Goal: Check status: Check status

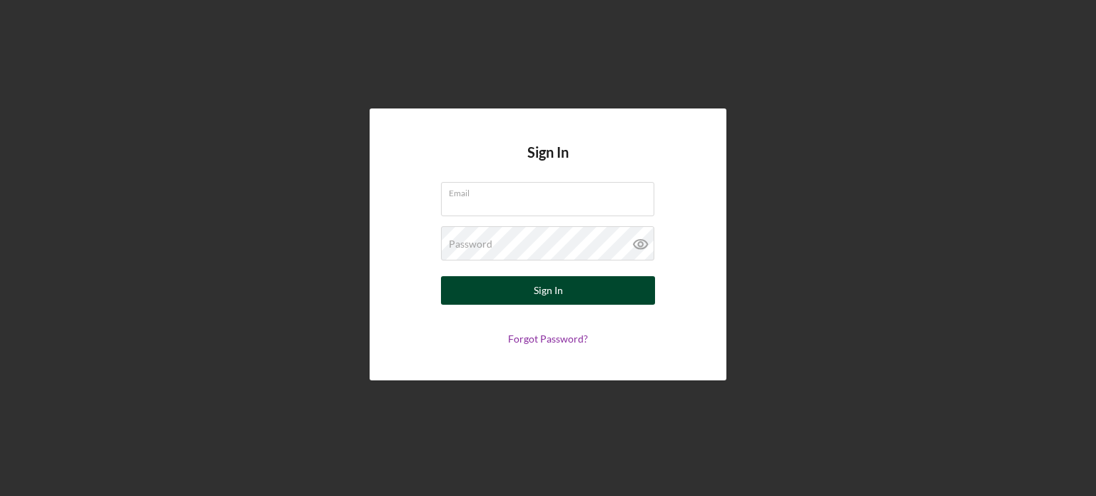
type input "[PERSON_NAME][EMAIL_ADDRESS][DOMAIN_NAME]"
click at [516, 298] on button "Sign In" at bounding box center [548, 290] width 214 height 29
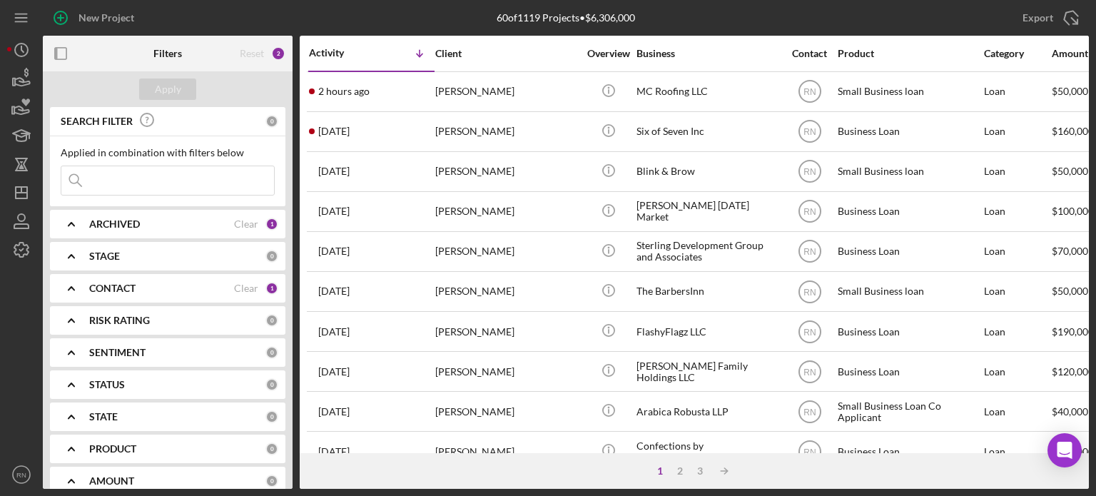
click at [131, 182] on input at bounding box center [167, 180] width 213 height 29
click at [27, 296] on div at bounding box center [21, 362] width 29 height 196
click at [29, 191] on icon "Icon/Dashboard" at bounding box center [22, 193] width 36 height 36
click at [26, 195] on polygon "button" at bounding box center [21, 192] width 11 height 11
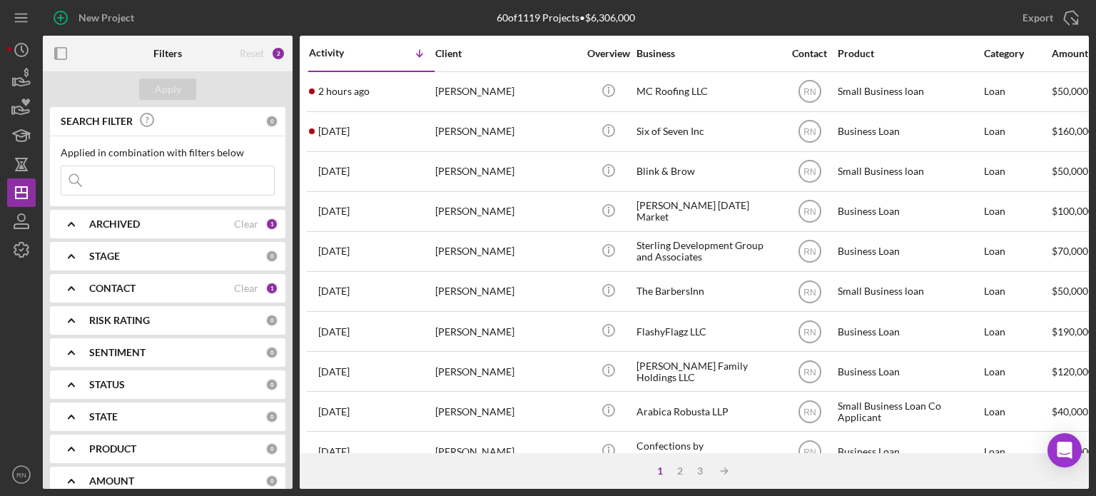
click at [153, 179] on input at bounding box center [167, 180] width 213 height 29
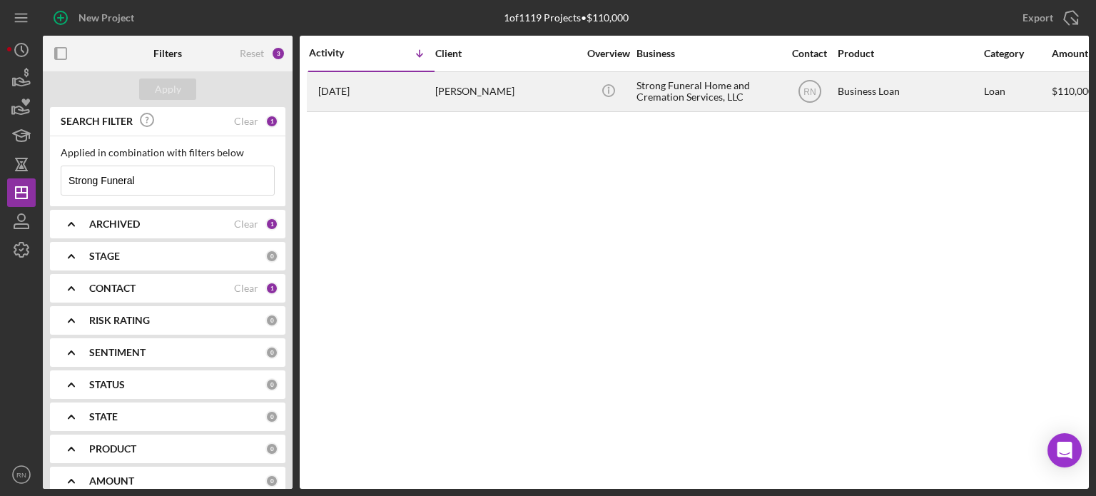
type input "Strong Funeral"
click at [691, 96] on div "Strong Funeral Home and Cremation Services, LLC" at bounding box center [707, 92] width 143 height 38
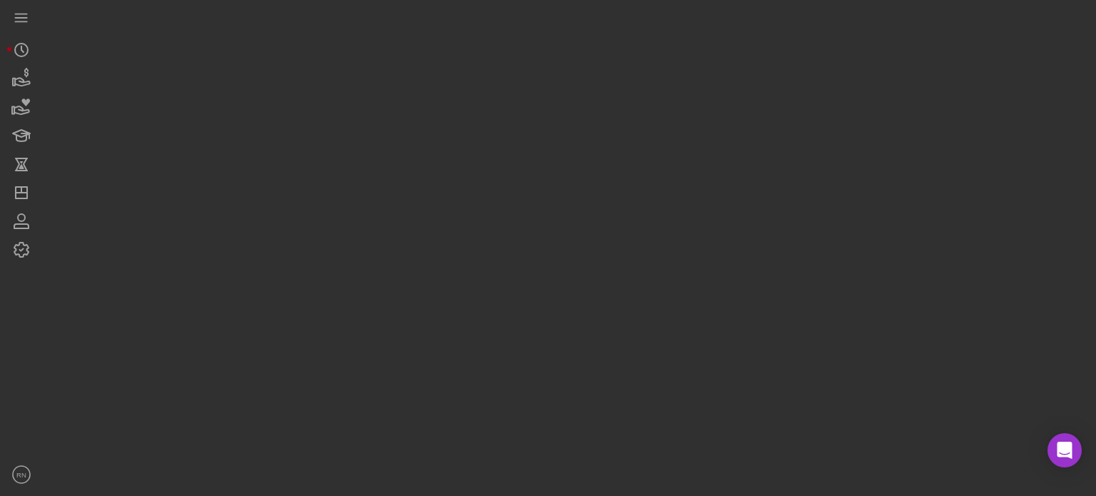
click at [691, 95] on div at bounding box center [566, 244] width 1046 height 489
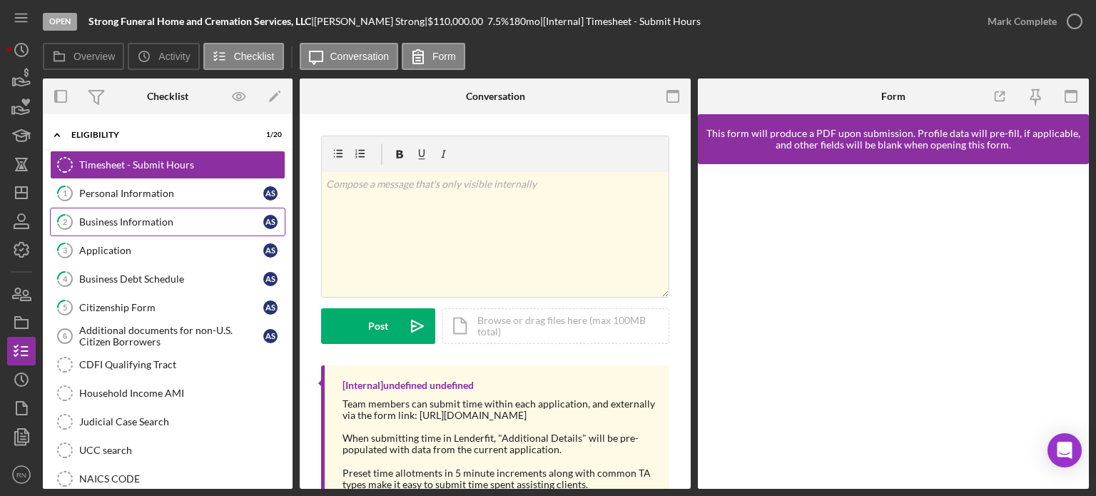
click at [173, 218] on div "Business Information" at bounding box center [171, 221] width 184 height 11
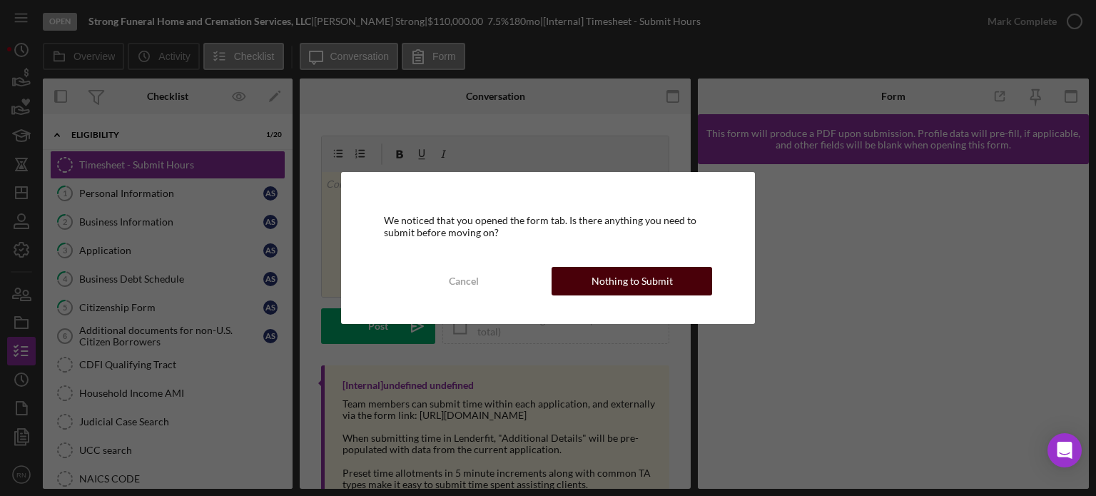
click at [613, 279] on div "Nothing to Submit" at bounding box center [631, 281] width 81 height 29
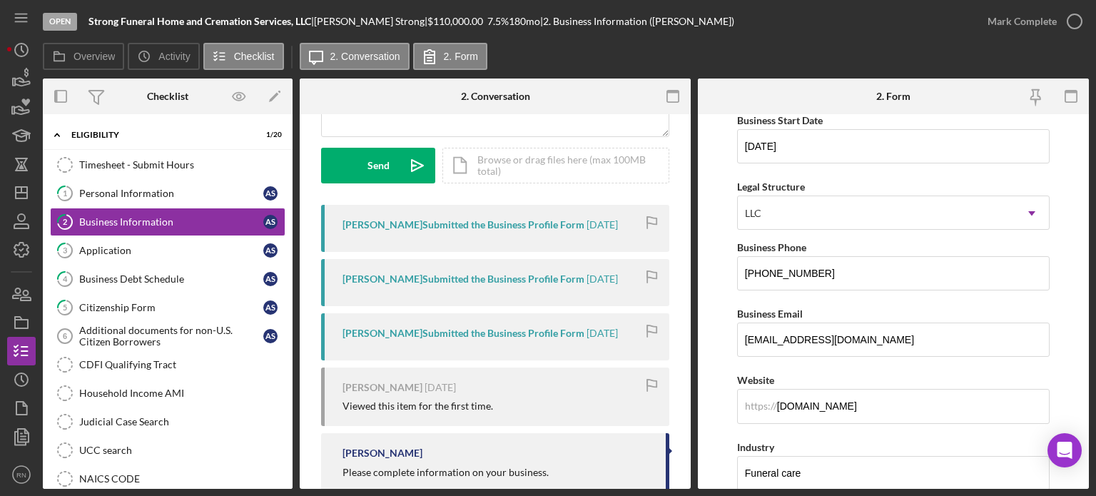
scroll to position [214, 0]
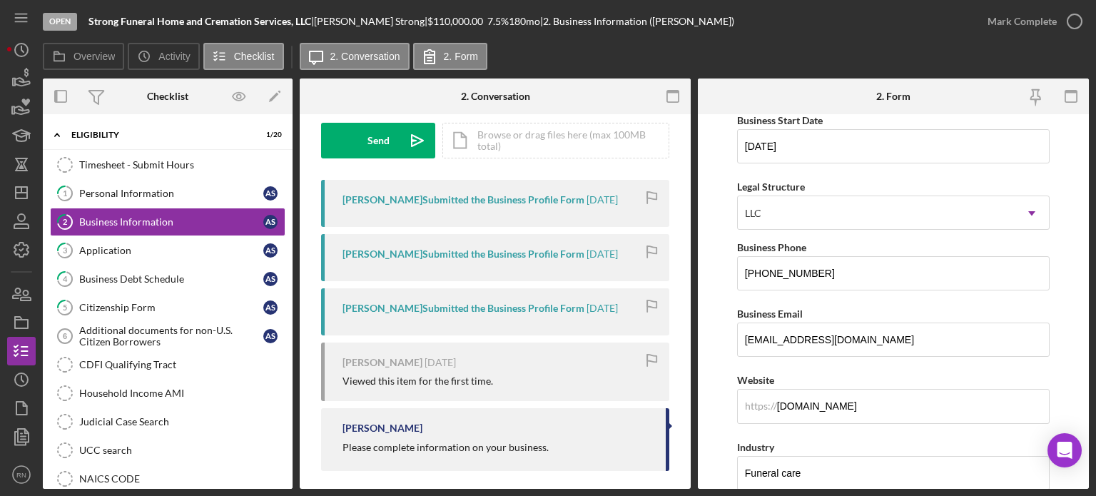
click at [586, 307] on time "[DATE]" at bounding box center [601, 307] width 31 height 11
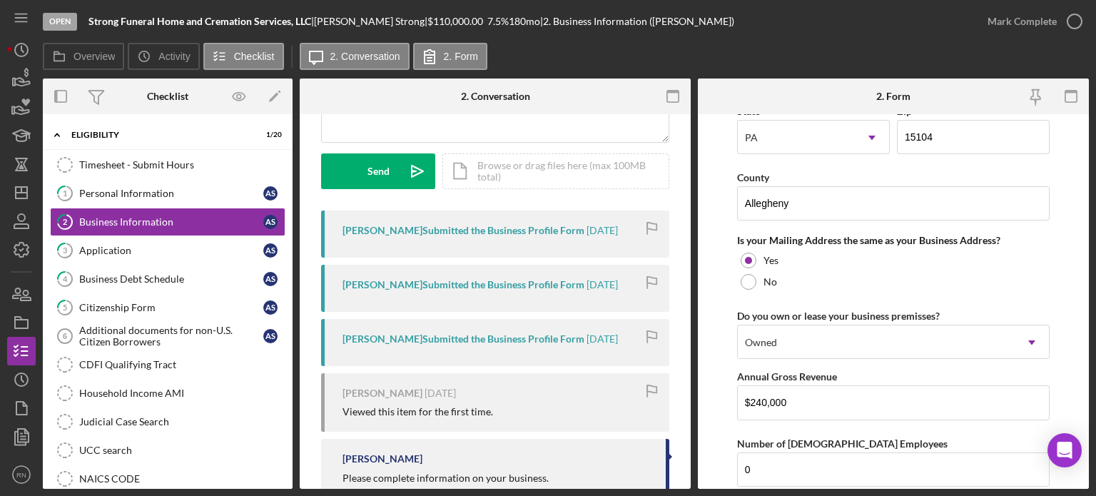
scroll to position [152, 0]
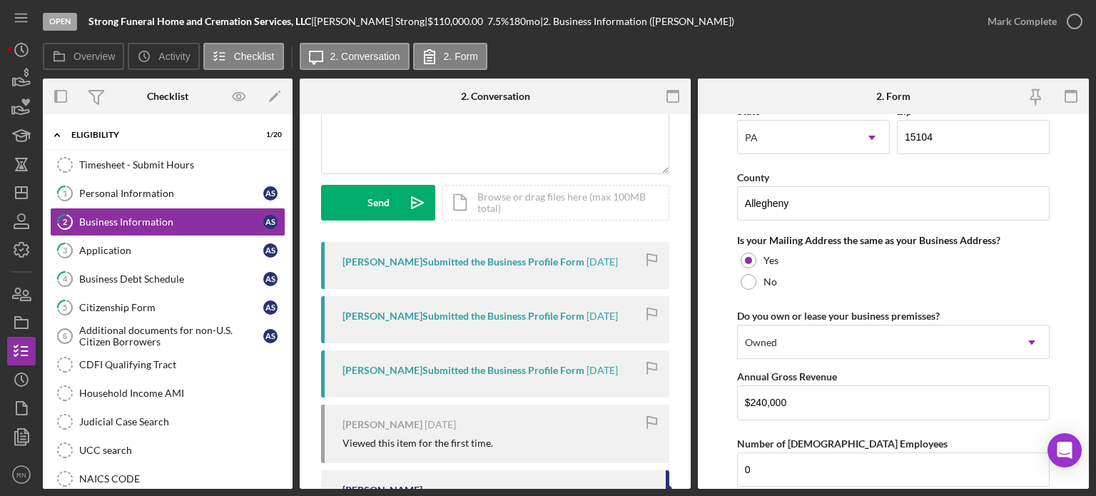
click at [499, 377] on div "[PERSON_NAME] Submitted the Business Profile Form [DATE]" at bounding box center [495, 373] width 348 height 47
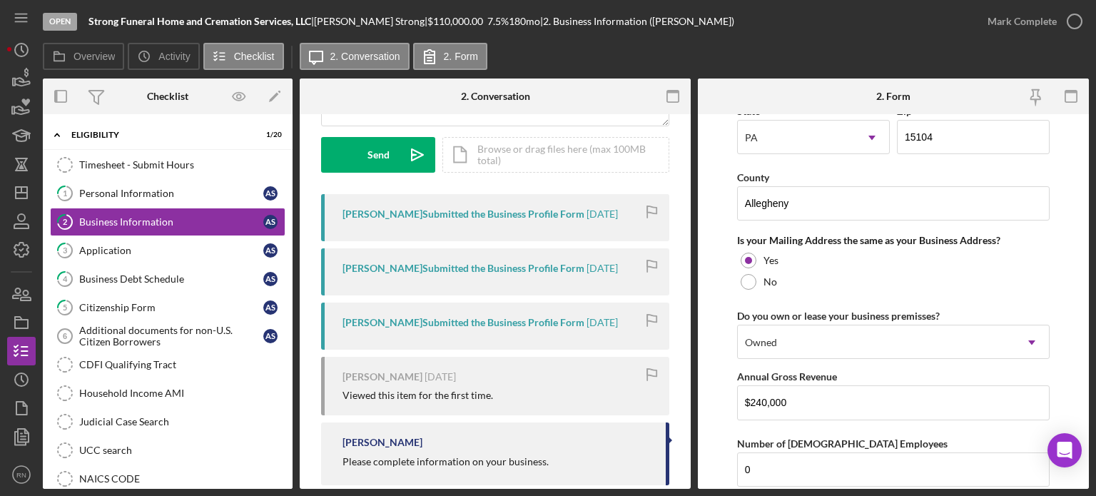
scroll to position [223, 0]
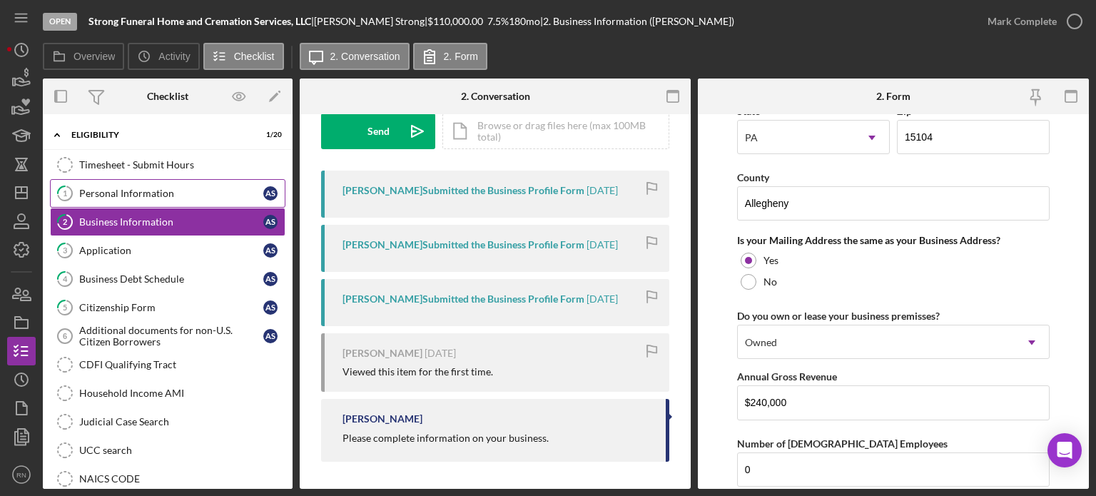
click at [113, 196] on div "Personal Information" at bounding box center [171, 193] width 184 height 11
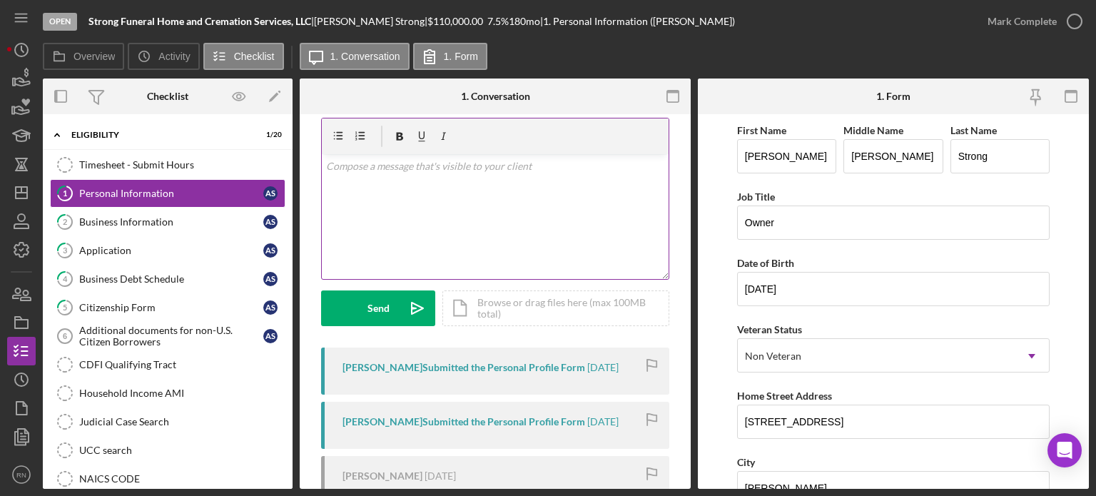
scroll to position [71, 0]
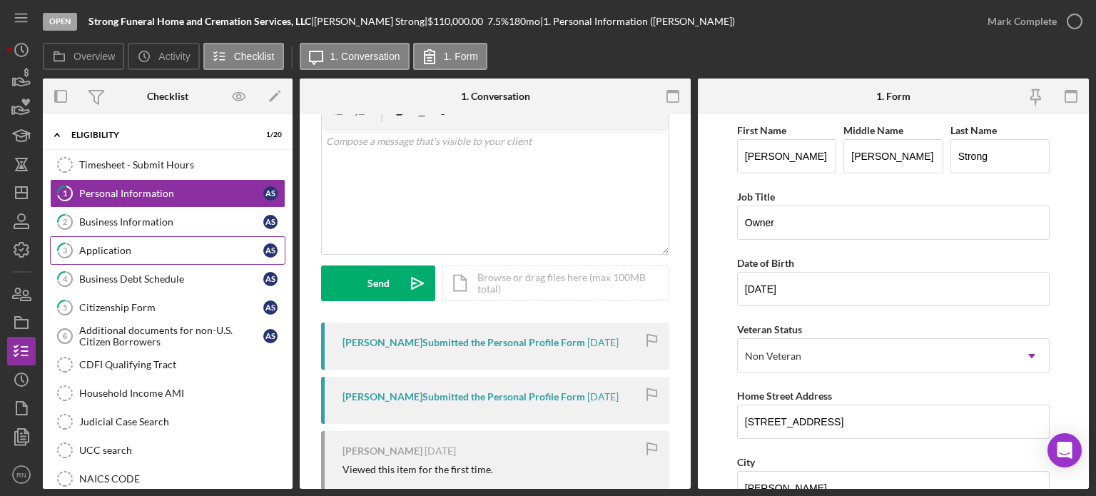
click at [131, 248] on div "Application" at bounding box center [171, 250] width 184 height 11
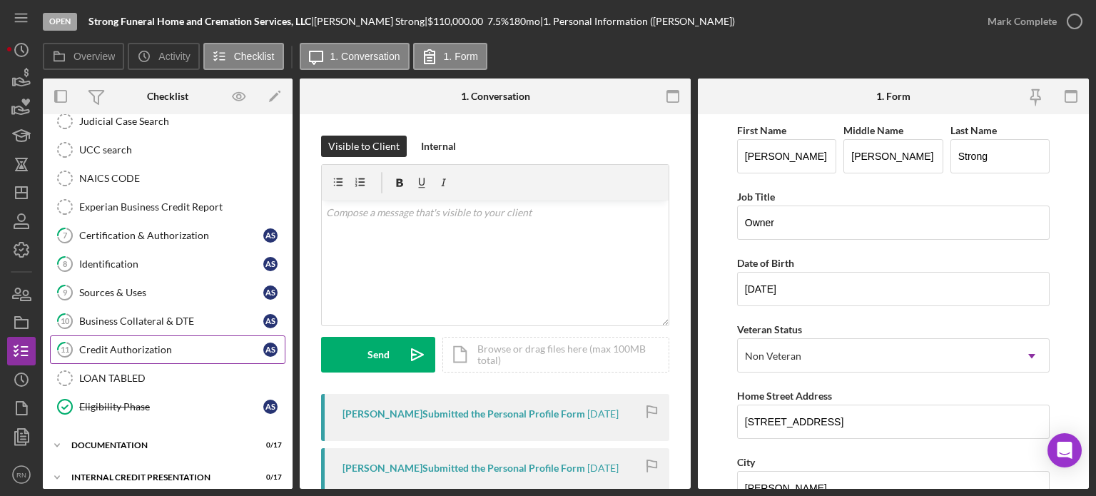
scroll to position [305, 0]
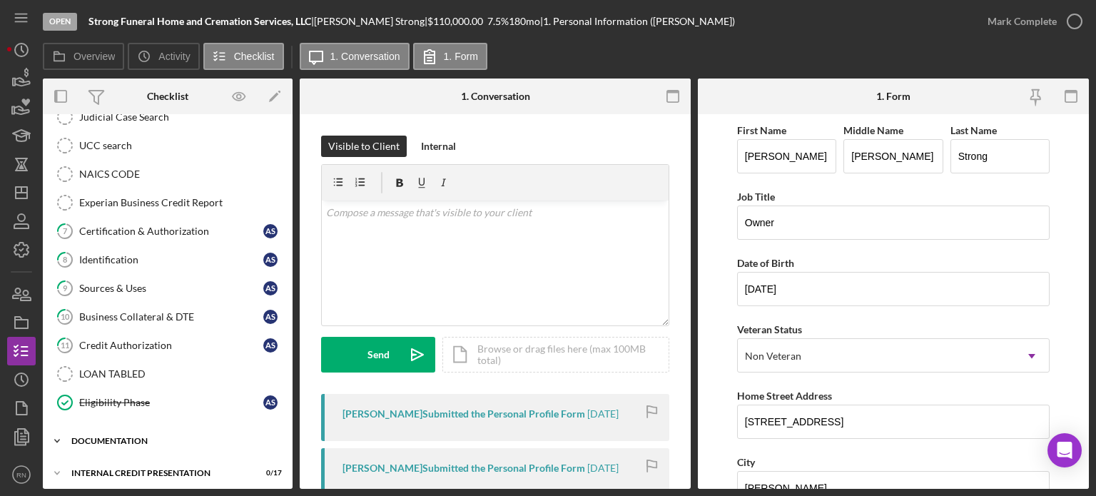
click at [139, 437] on div "documentation" at bounding box center [172, 441] width 203 height 9
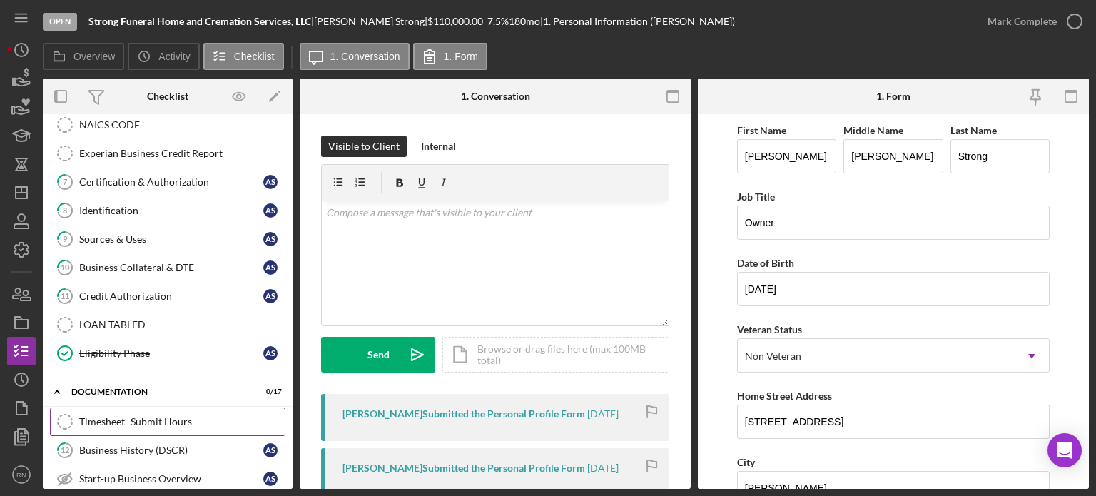
scroll to position [447, 0]
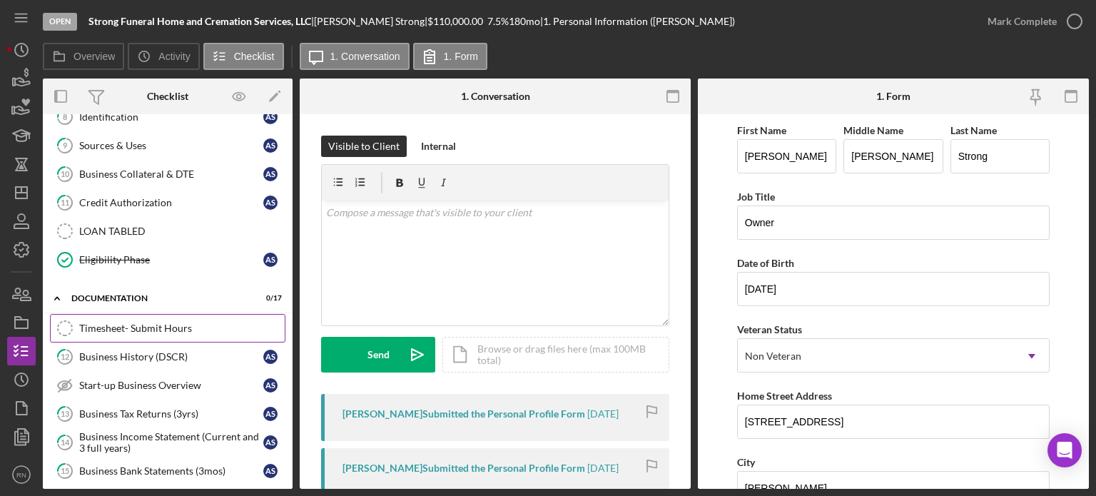
click at [149, 322] on div "Timesheet- Submit Hours" at bounding box center [181, 327] width 205 height 11
